Goal: Find specific fact: Find contact information

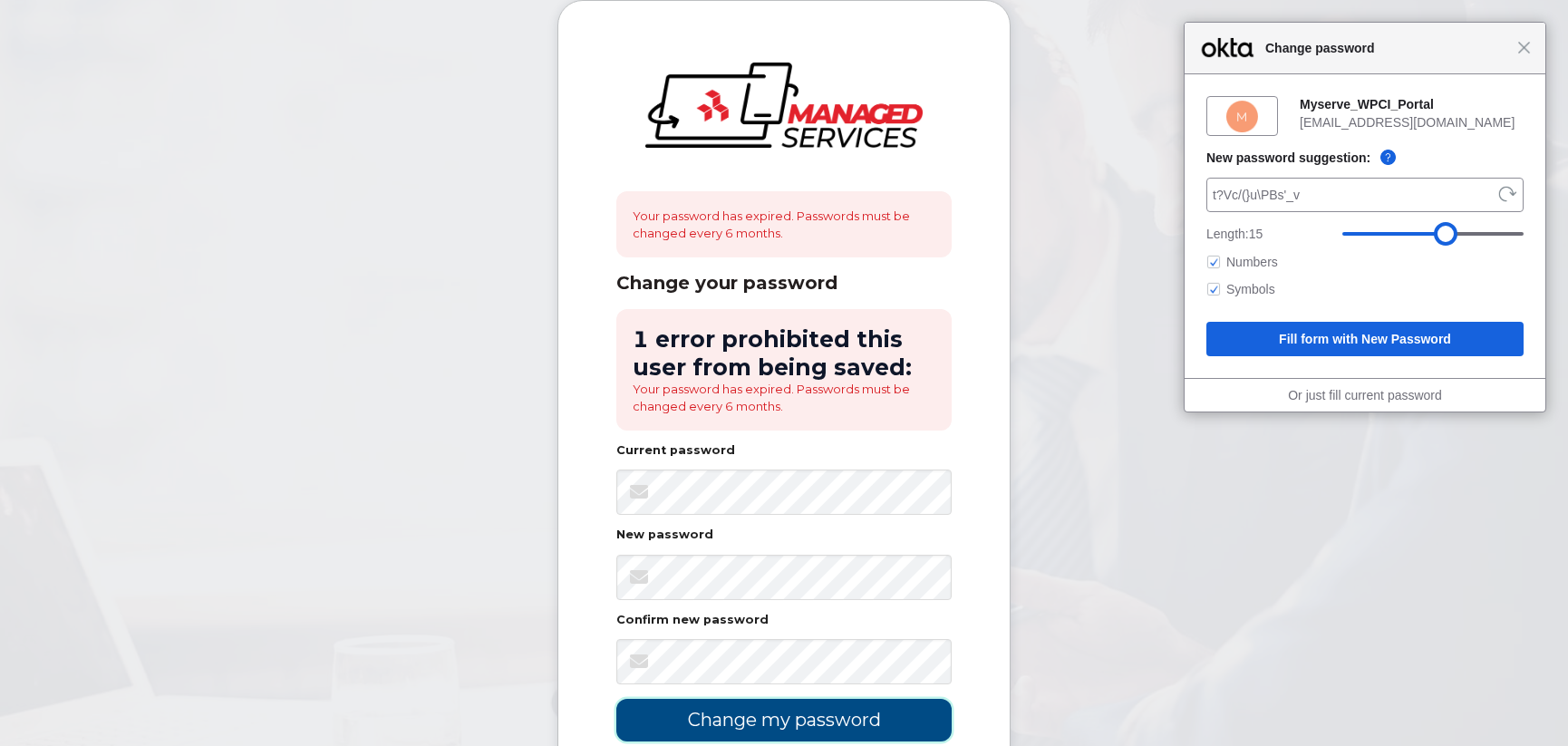
click at [736, 723] on input "Change my password" at bounding box center [784, 720] width 335 height 42
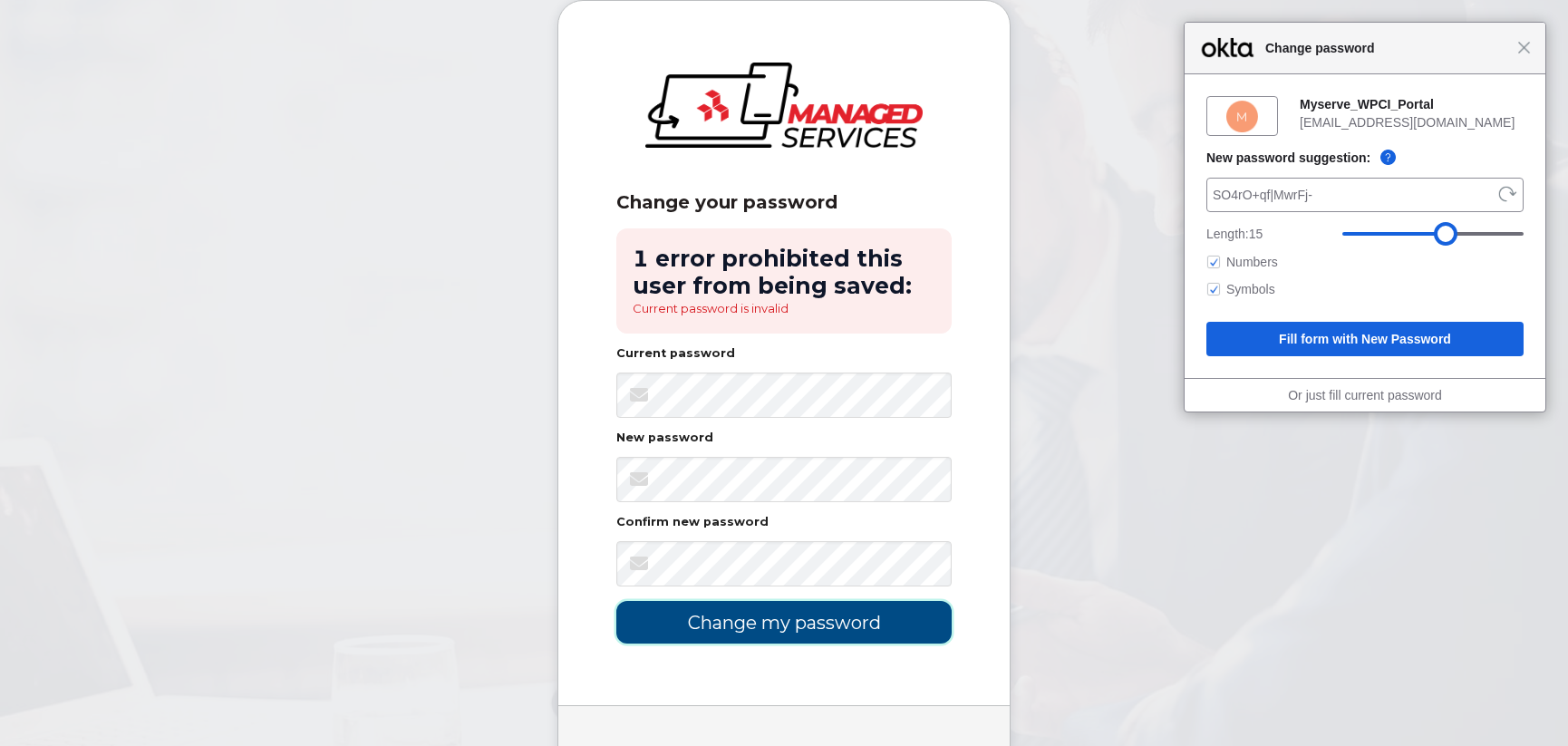
click at [799, 625] on input "Change my password" at bounding box center [784, 622] width 335 height 42
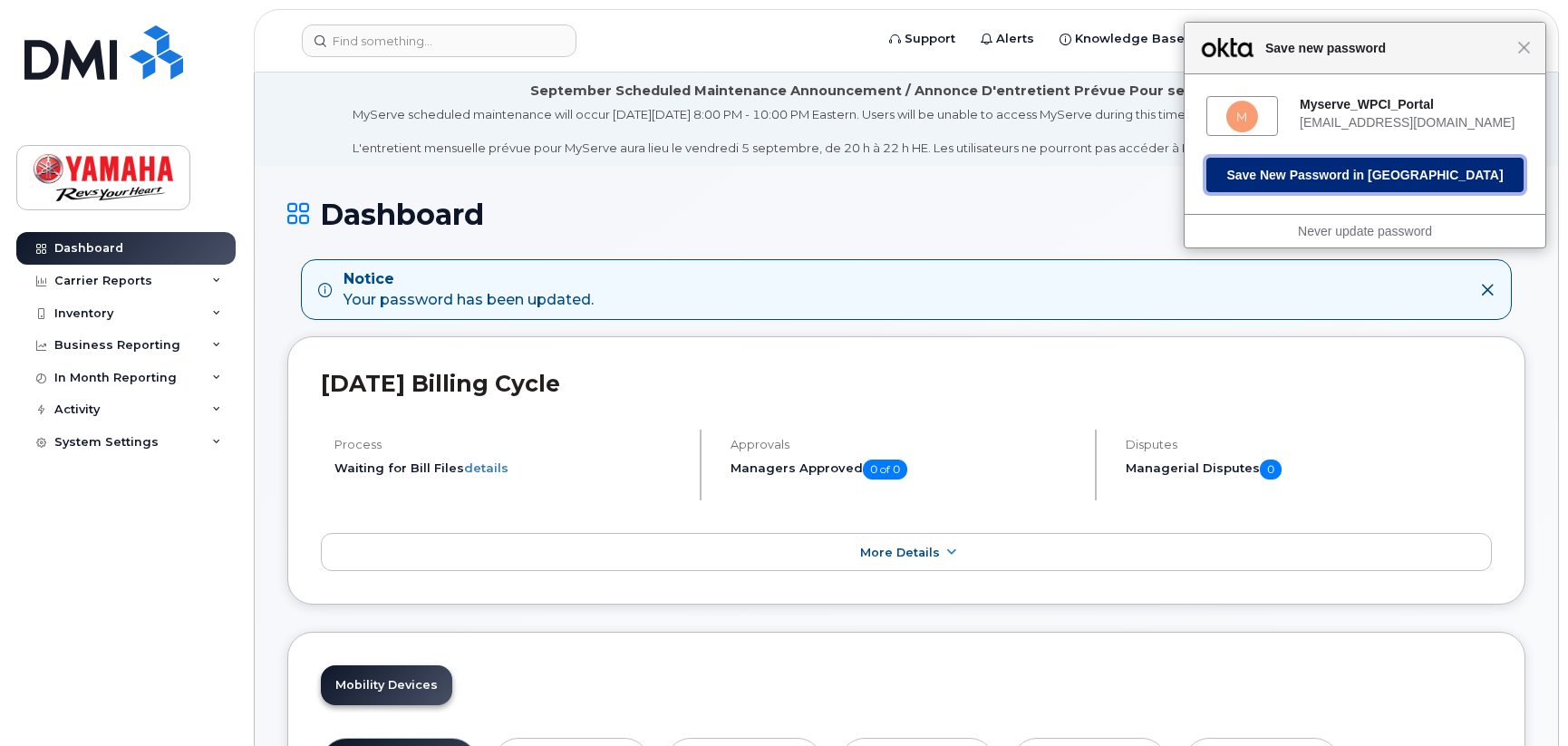
click at [1285, 183] on button "Save New Password in Okta" at bounding box center [1365, 174] width 317 height 34
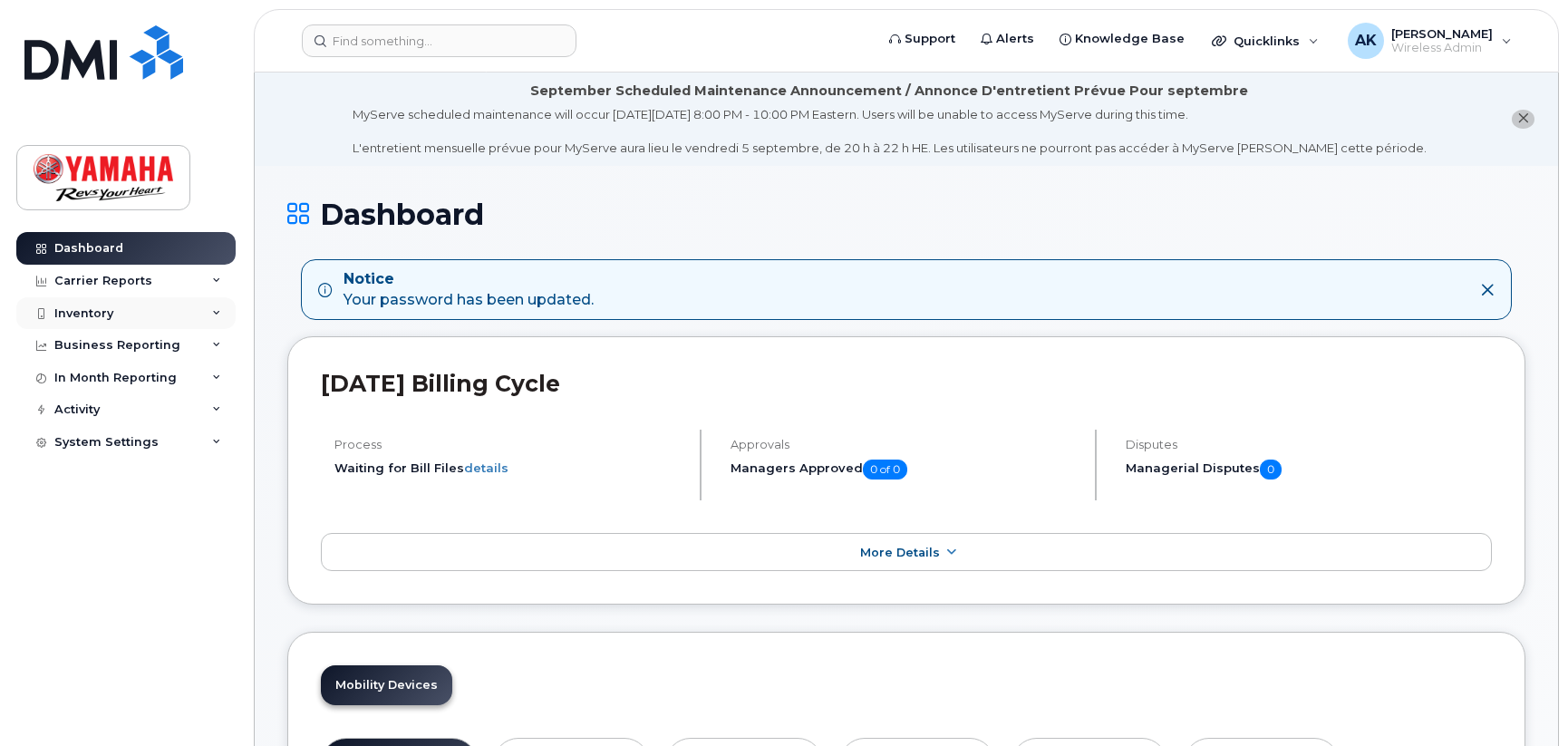
click at [100, 319] on div "Inventory" at bounding box center [84, 314] width 59 height 15
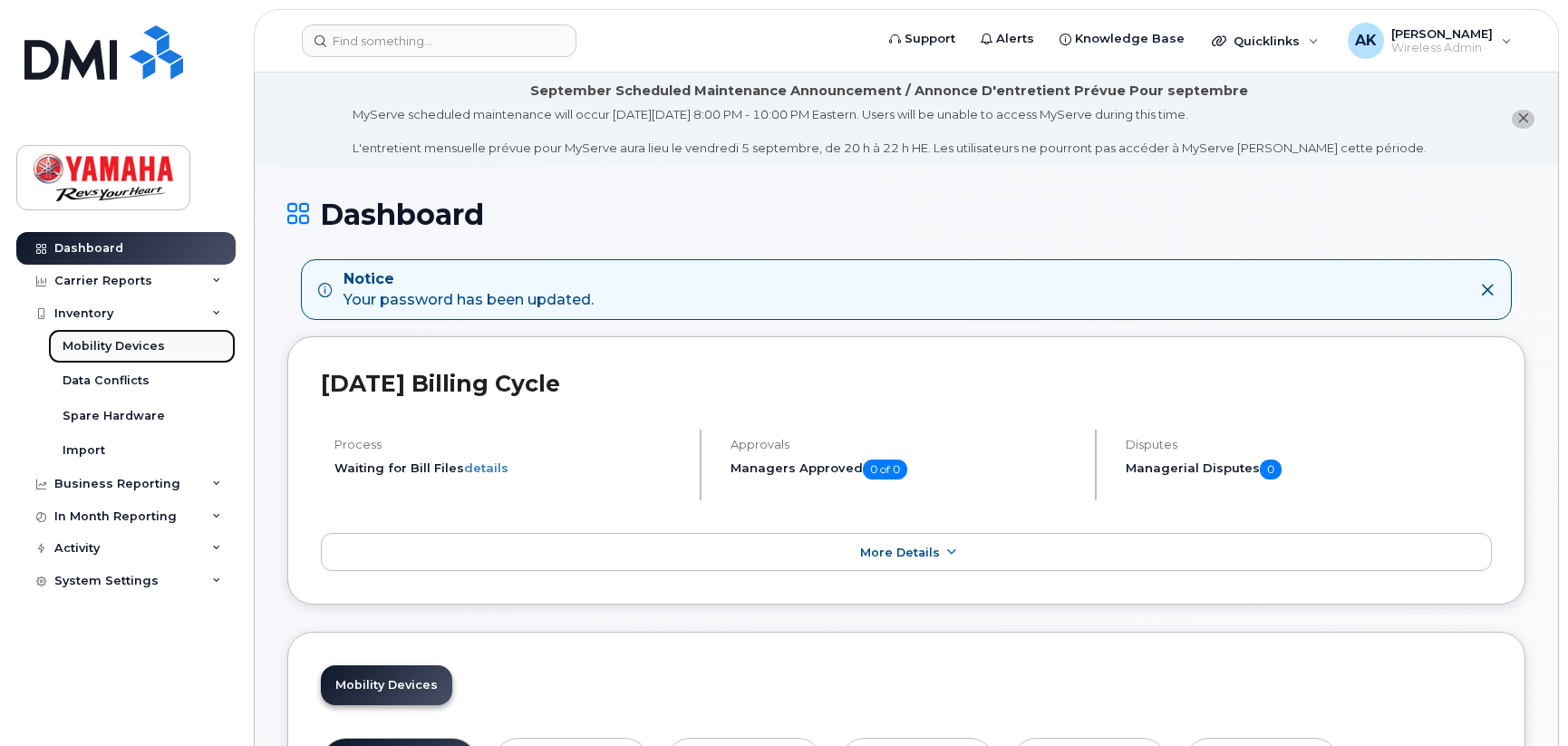
click at [99, 344] on div "Mobility Devices" at bounding box center [113, 346] width 102 height 17
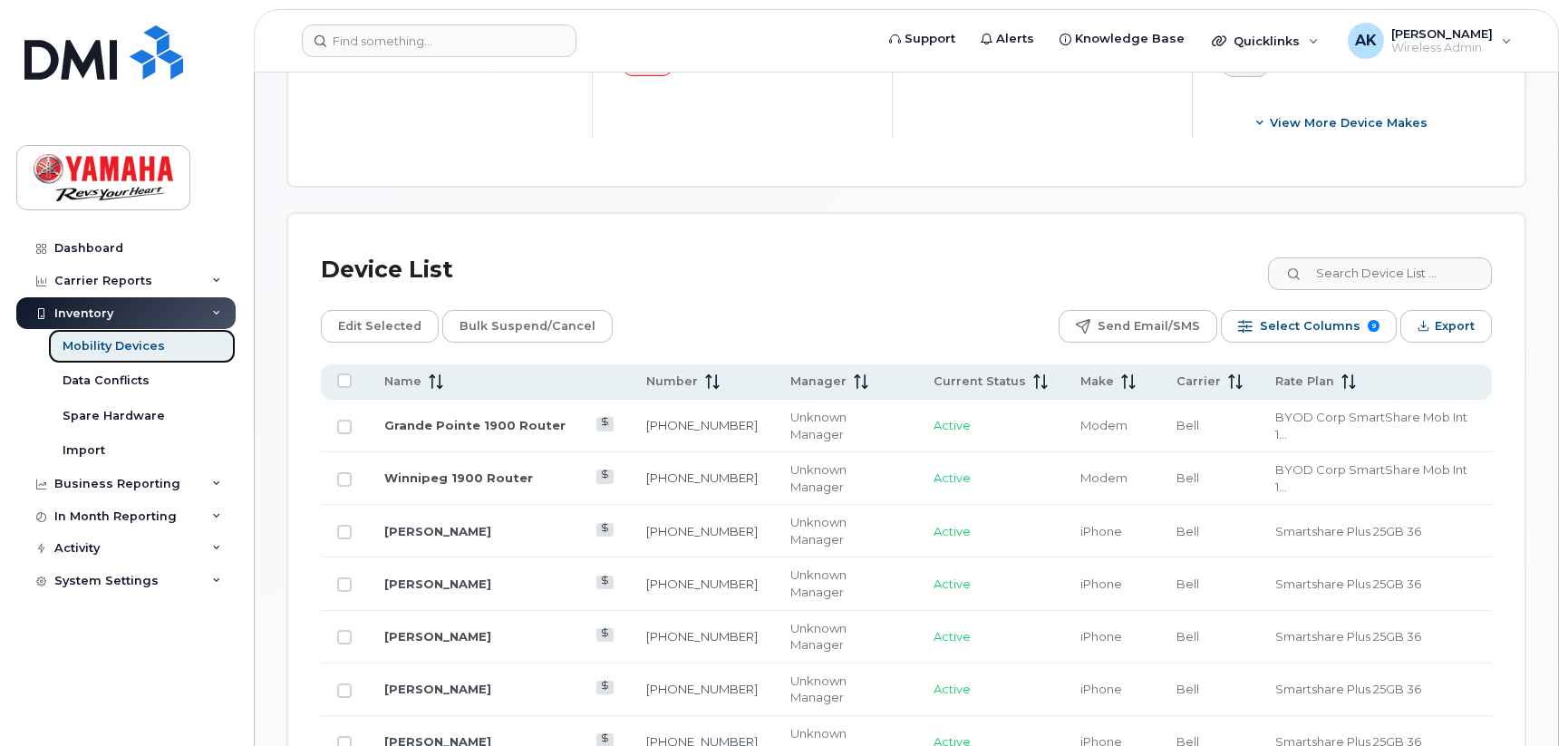
scroll to position [816, 0]
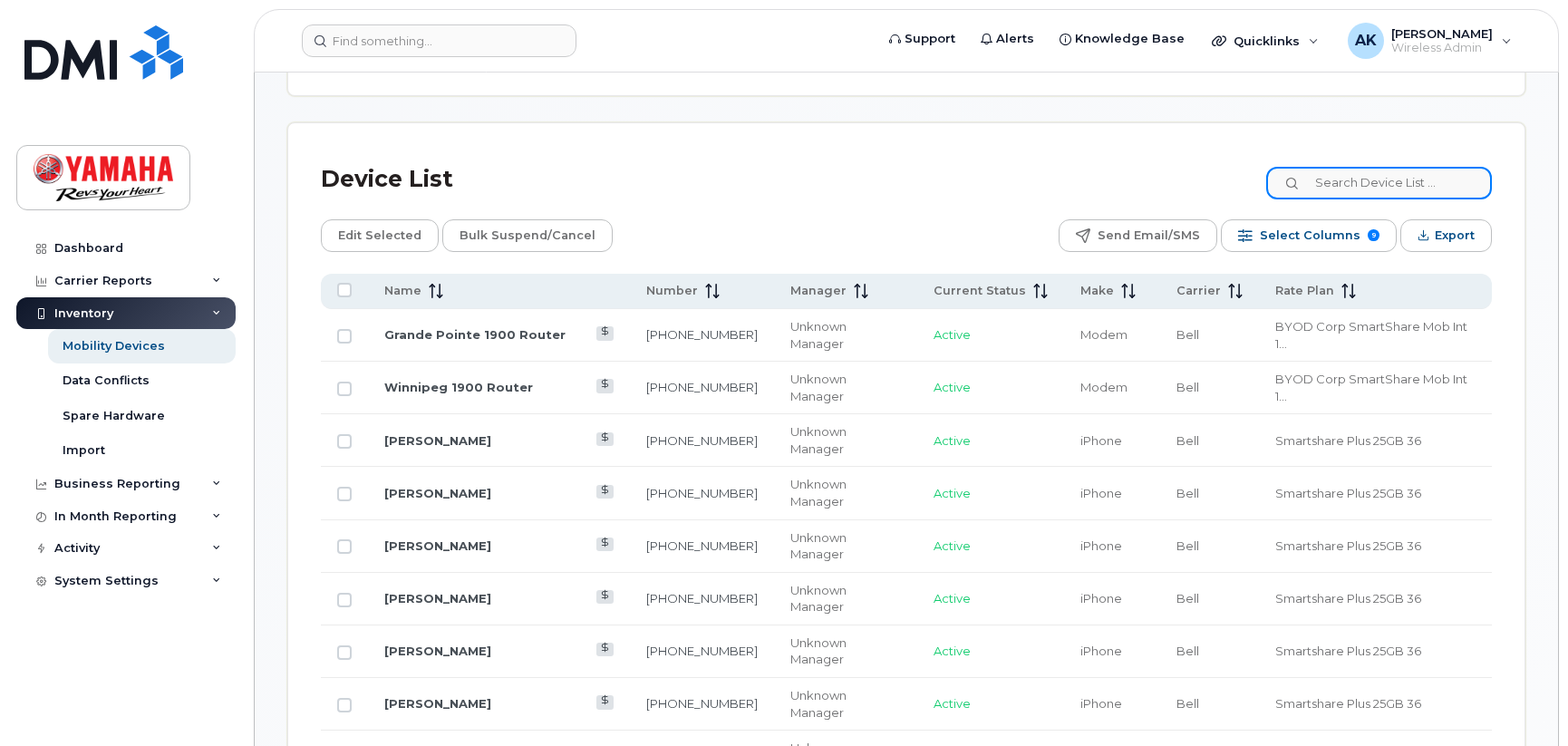
click at [1334, 184] on input at bounding box center [1379, 182] width 226 height 32
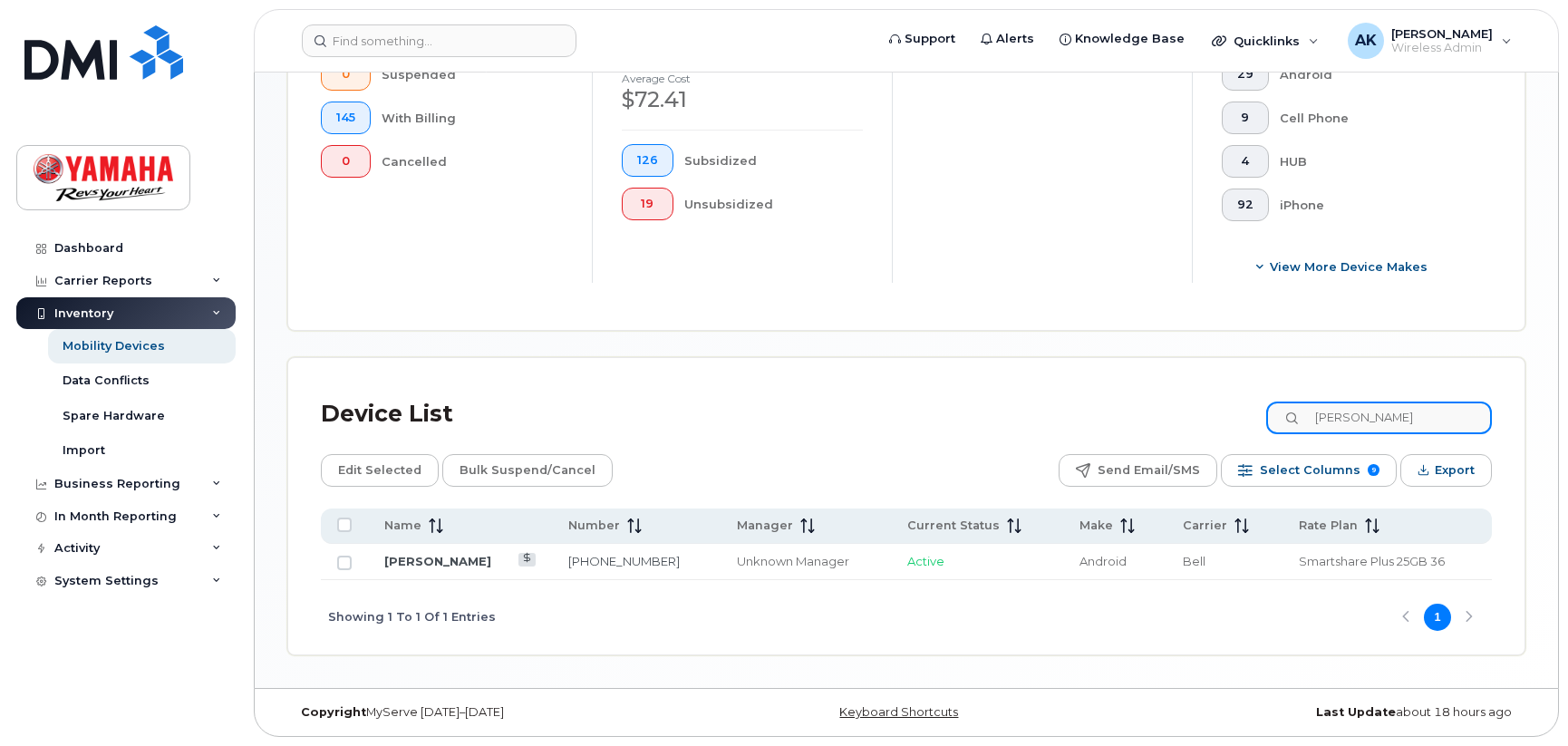
type input "GAry"
click at [570, 611] on div "Showing 1 To 1 Of 1 Entries 1" at bounding box center [906, 618] width 1171 height 76
click at [568, 559] on link "647-446-1322" at bounding box center [624, 561] width 111 height 15
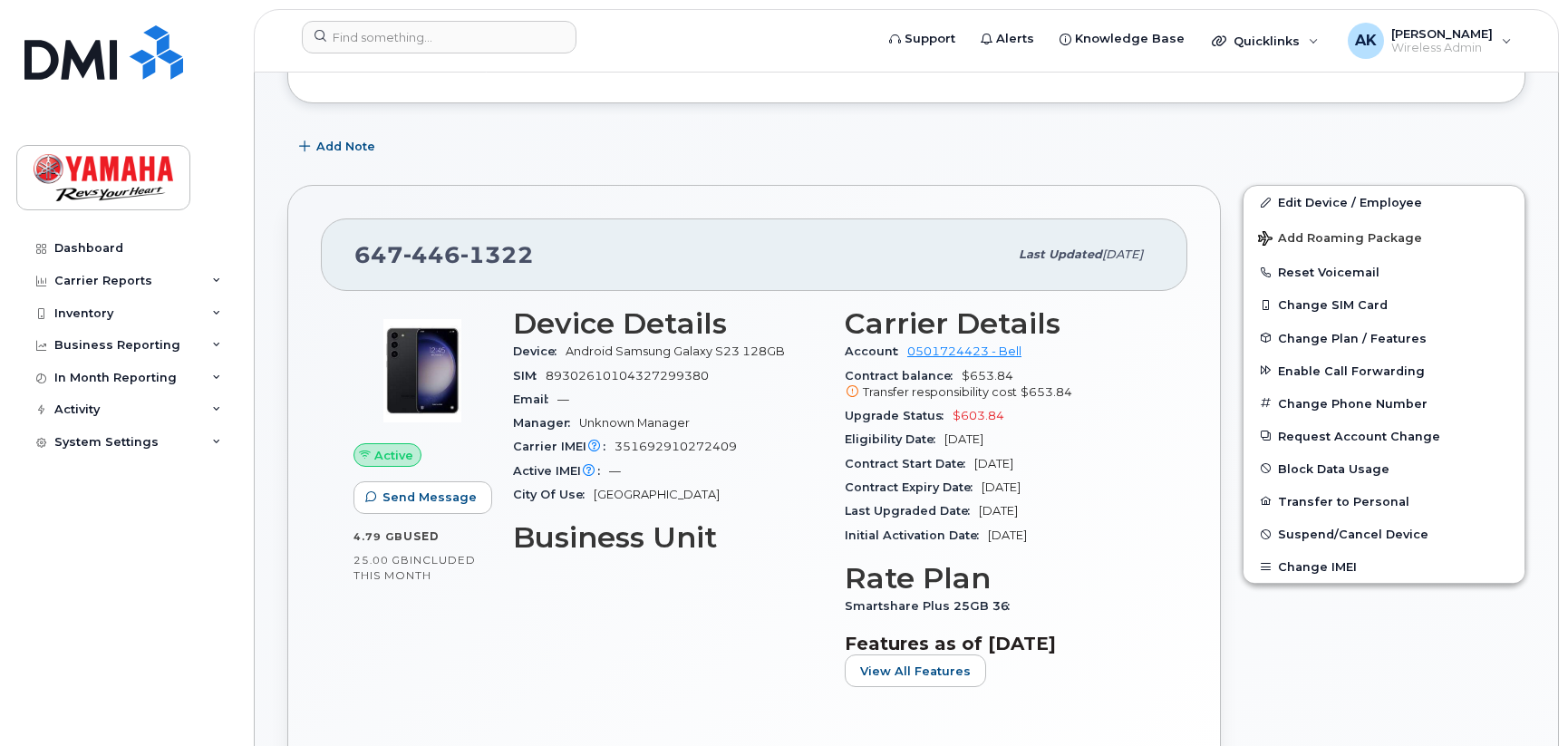
scroll to position [363, 0]
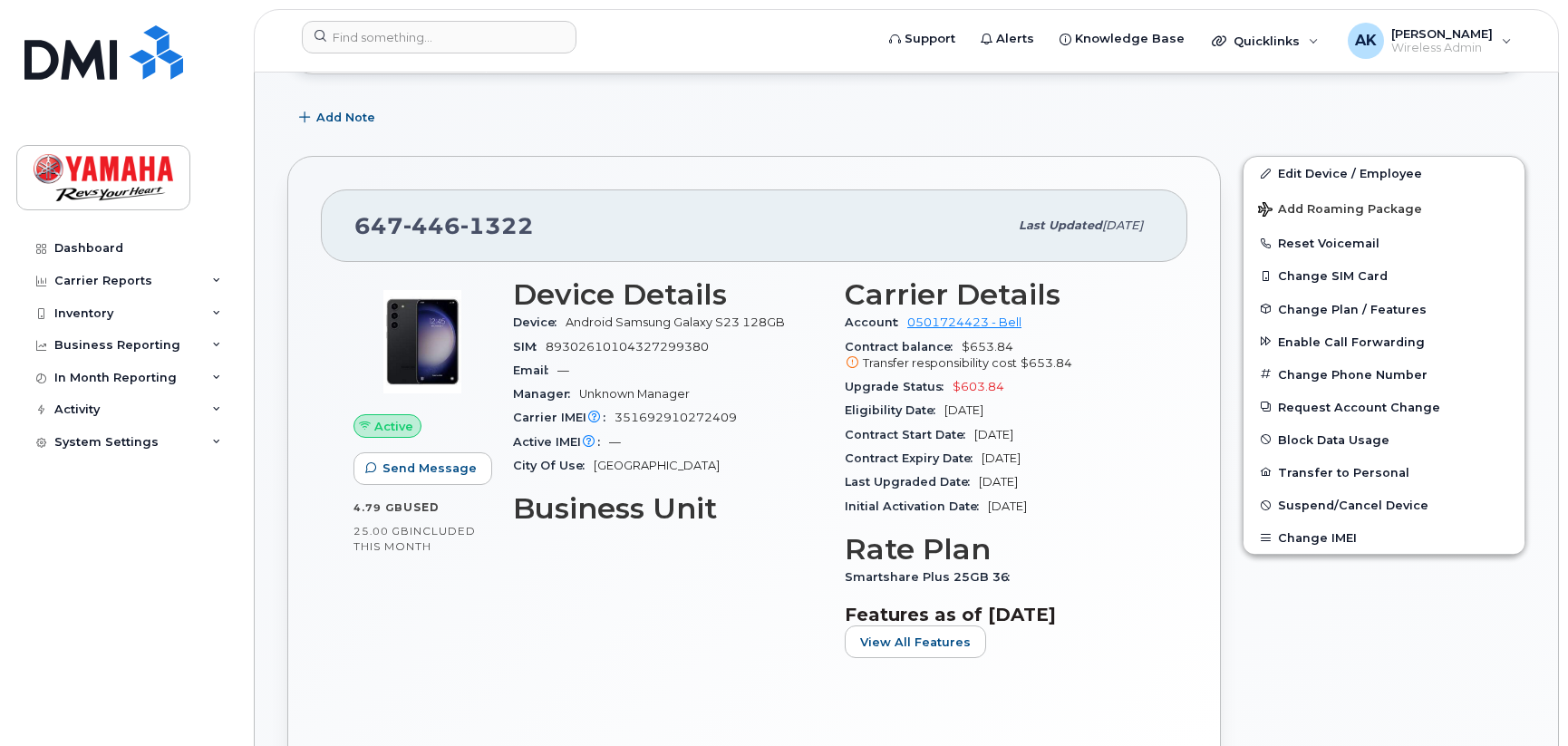
click at [1258, 123] on div "Add Note" at bounding box center [907, 117] width 1238 height 32
click at [539, 573] on div "Device Details Device Android Samsung Galaxy S23 128GB SIM 89302610104327299380…" at bounding box center [668, 475] width 332 height 416
